Goal: Task Accomplishment & Management: Manage account settings

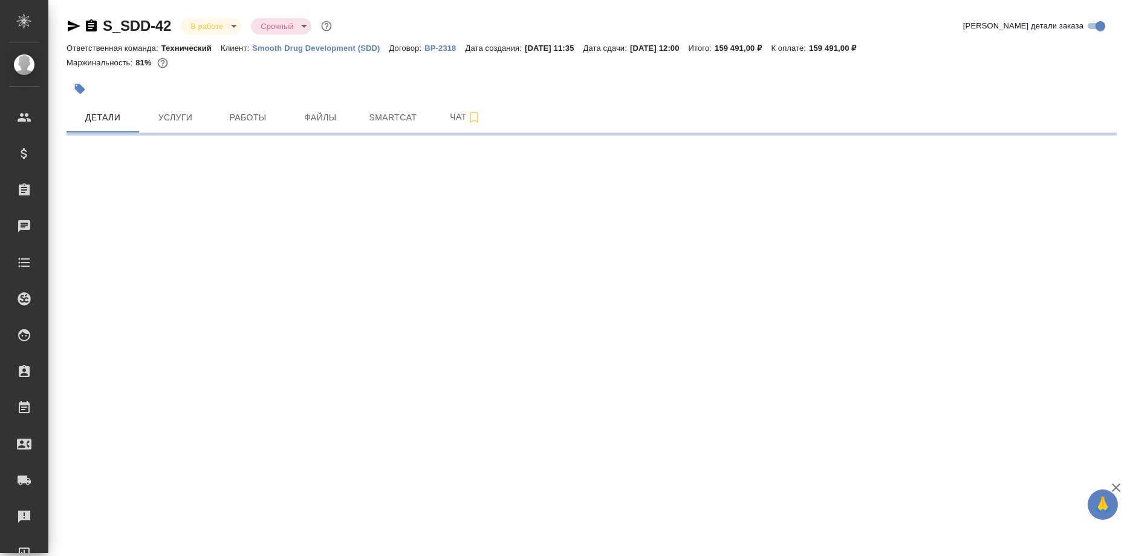
select select "RU"
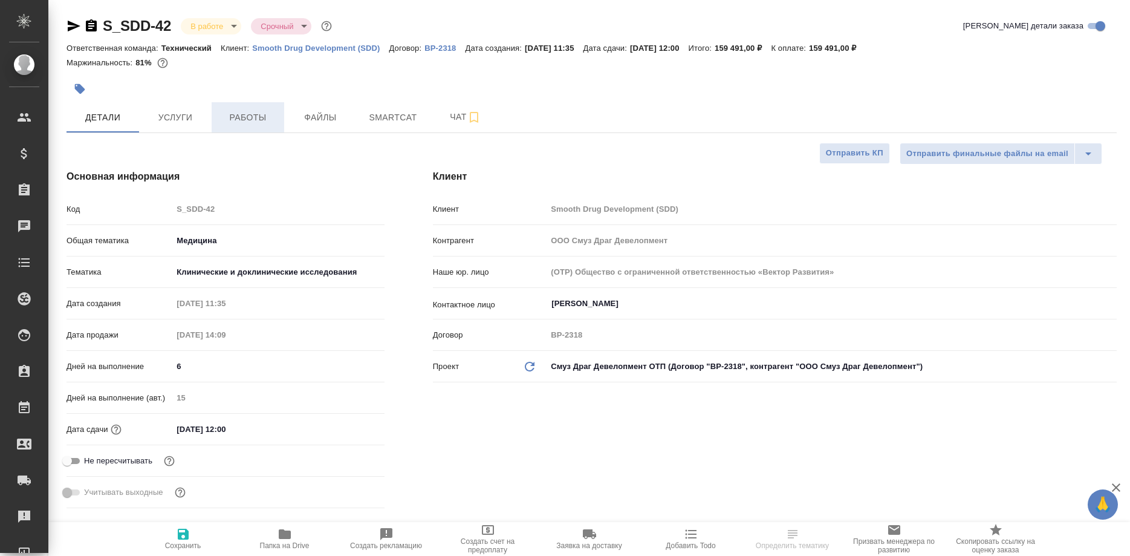
type textarea "x"
click at [239, 117] on span "Работы" at bounding box center [248, 117] width 58 height 15
type input "[PERSON_NAME]"
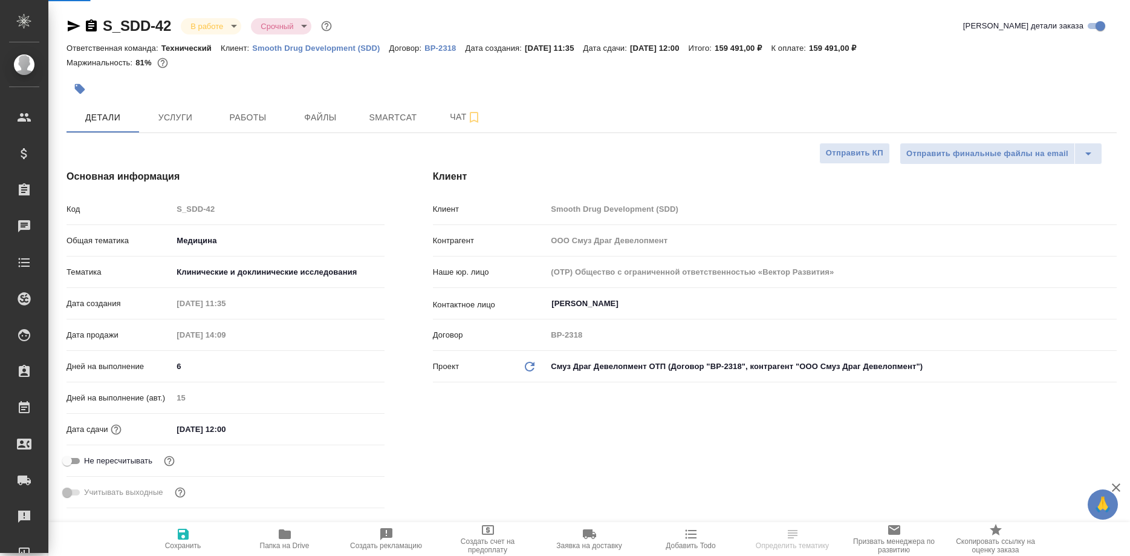
type input "Павлова Антонина a.pavlova"
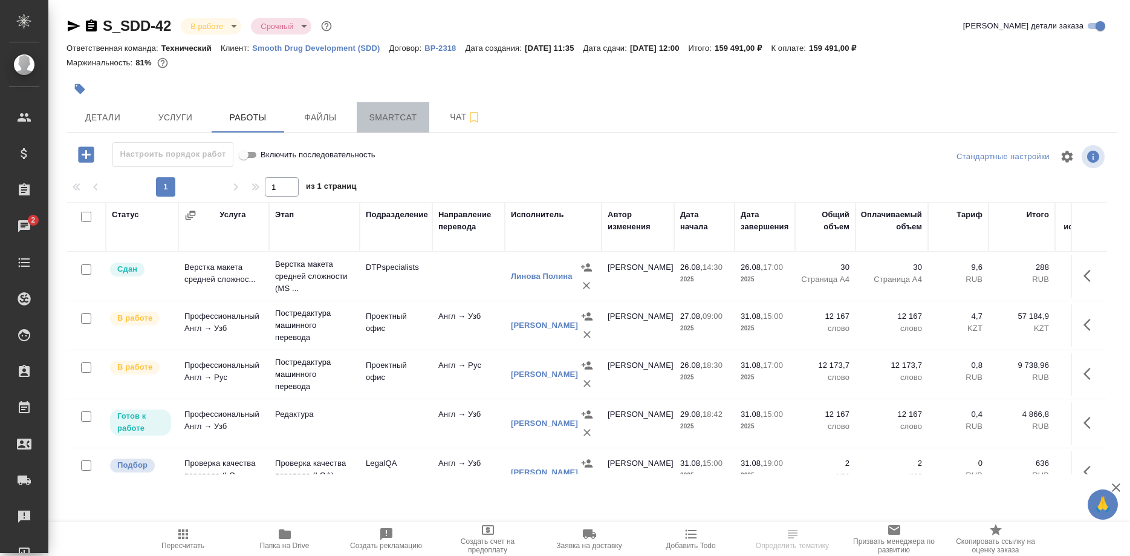
click at [406, 114] on span "Smartcat" at bounding box center [393, 117] width 58 height 15
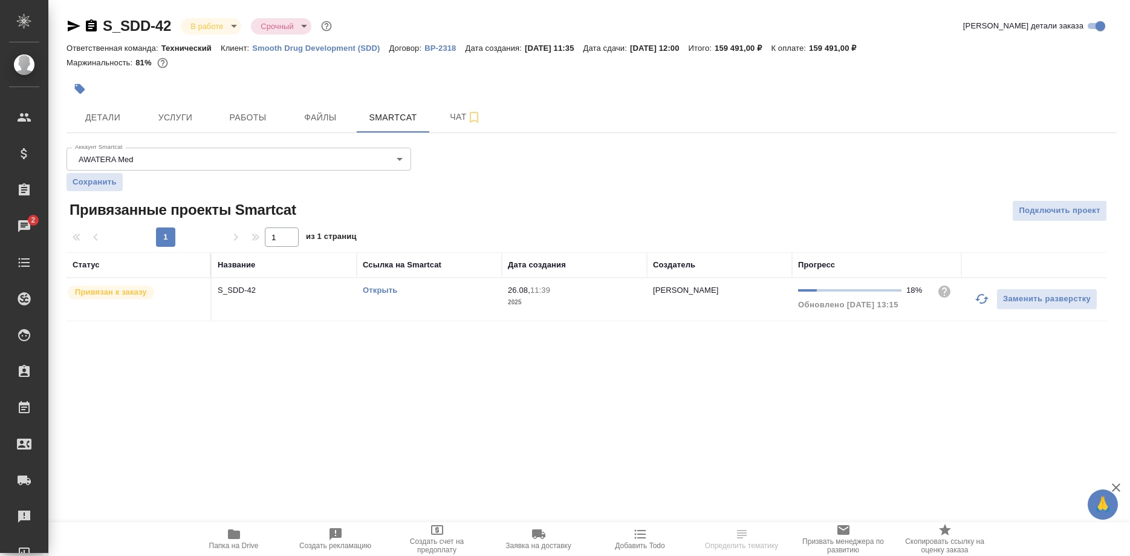
click at [975, 296] on icon "button" at bounding box center [982, 298] width 15 height 15
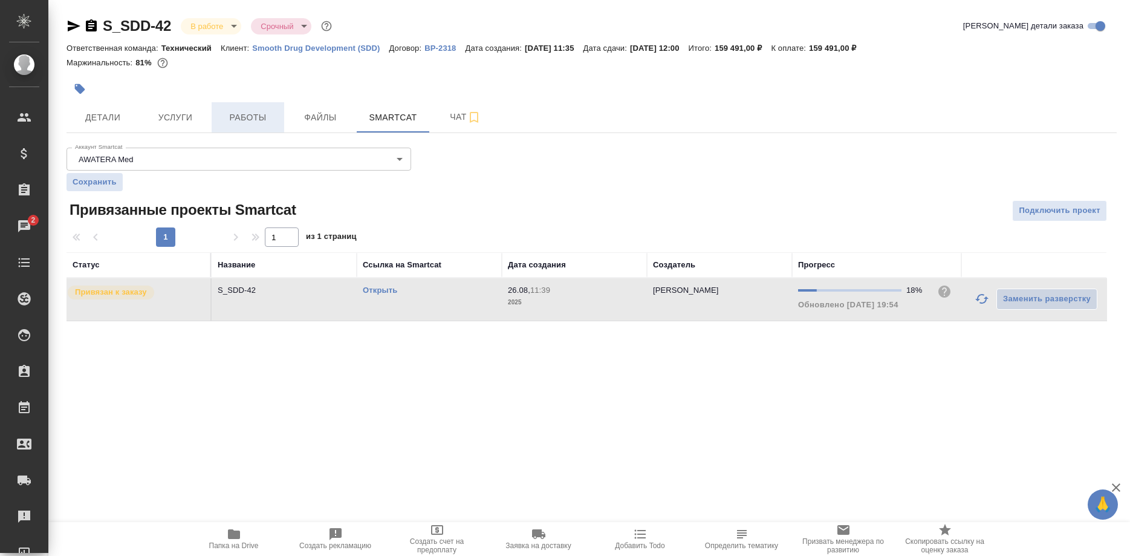
click at [257, 114] on span "Работы" at bounding box center [248, 117] width 58 height 15
